Goal: Task Accomplishment & Management: Use online tool/utility

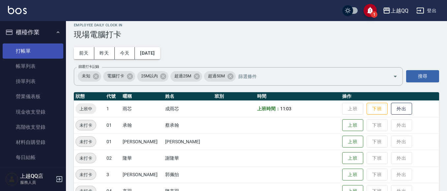
click at [21, 47] on link "打帳單" at bounding box center [33, 51] width 61 height 15
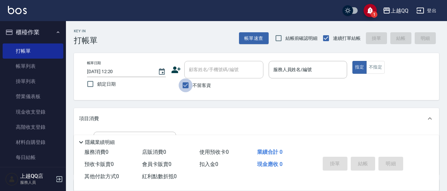
click at [186, 86] on input "不留客資" at bounding box center [186, 86] width 14 height 14
checkbox input "false"
click at [198, 70] on div "顧客姓名/手機號碼/編號 顧客姓名/手機號碼/編號" at bounding box center [223, 69] width 79 height 17
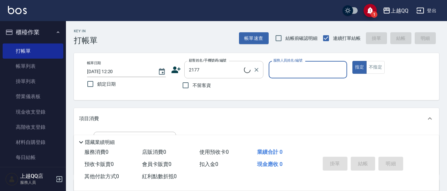
type input "[PERSON_NAME]/0987989581/2177"
type input "[PERSON_NAME]-8"
click at [442, 106] on div "Key In 打帳單 帳單速查 結帳前確認明細 連續打單結帳 掛單 結帳 明細 帳單日期 [DATE] 12:20 鎖定日期 顧客姓名/手機號碼/編號 [PE…" at bounding box center [256, 173] width 381 height 304
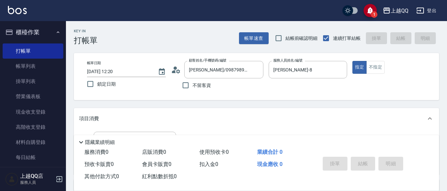
scroll to position [133, 0]
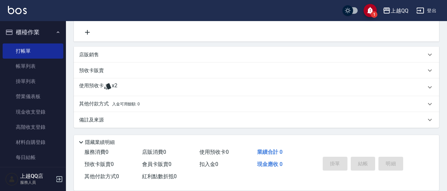
click at [140, 95] on div "使用預收卡 x2" at bounding box center [257, 88] width 366 height 18
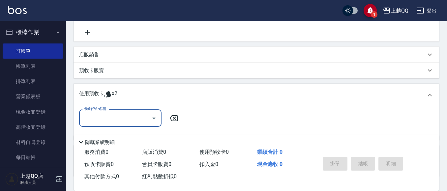
scroll to position [0, 0]
click at [149, 122] on div at bounding box center [154, 118] width 10 height 17
click at [152, 116] on icon "Open" at bounding box center [154, 119] width 8 height 8
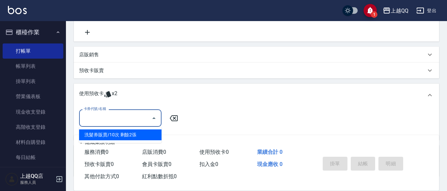
click at [153, 138] on div "洗髮券販賣/10次 剩餘2張" at bounding box center [120, 135] width 82 height 11
type input "洗髮券販賣/10次"
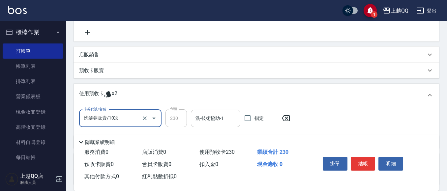
click at [195, 121] on input "洗-技術協助-1" at bounding box center [216, 119] width 44 height 12
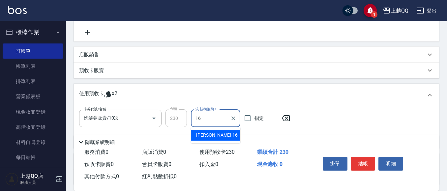
click at [220, 135] on div "[PERSON_NAME] -16" at bounding box center [215, 135] width 49 height 11
type input "[PERSON_NAME]-16"
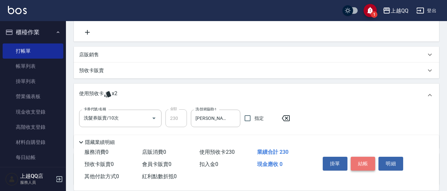
click at [367, 162] on button "結帳" at bounding box center [363, 164] width 25 height 14
